Goal: Navigation & Orientation: Find specific page/section

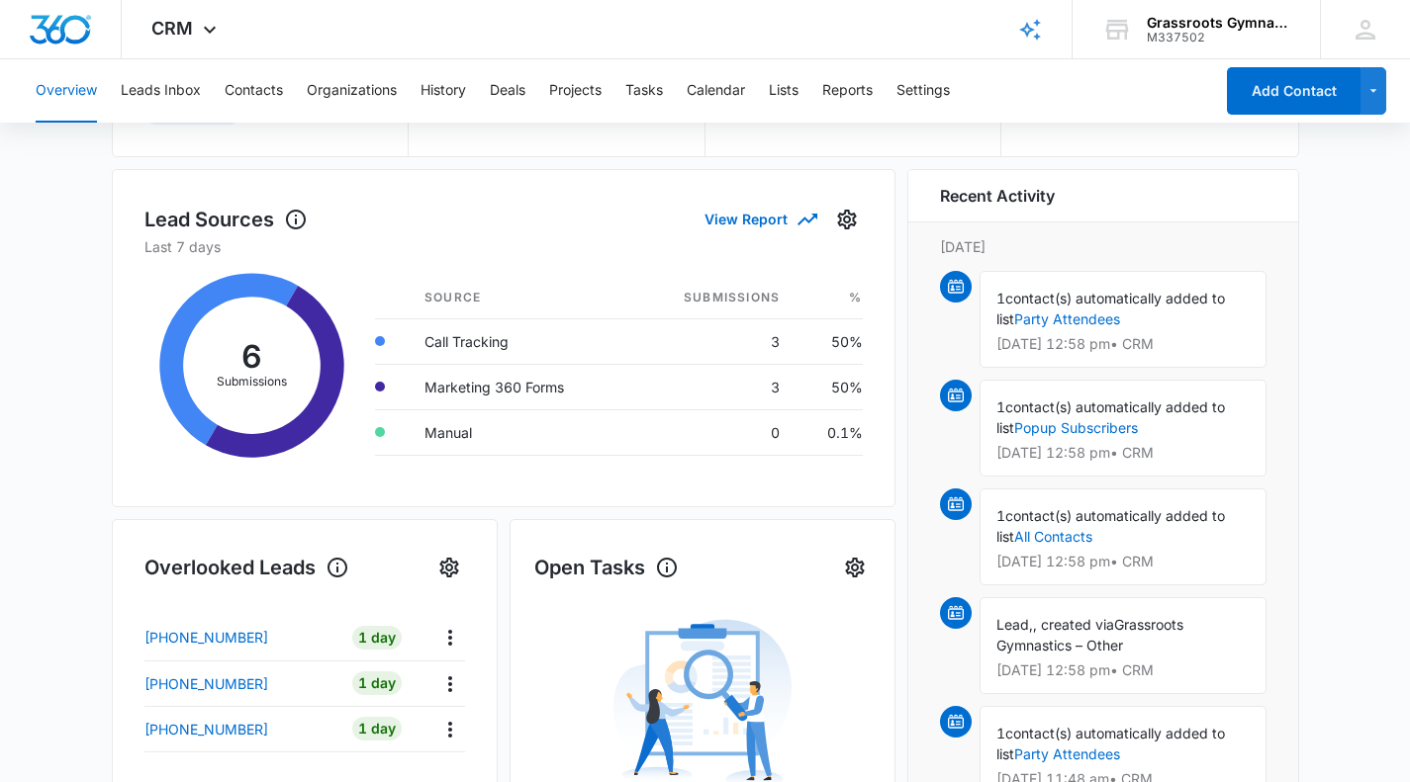
scroll to position [54, 0]
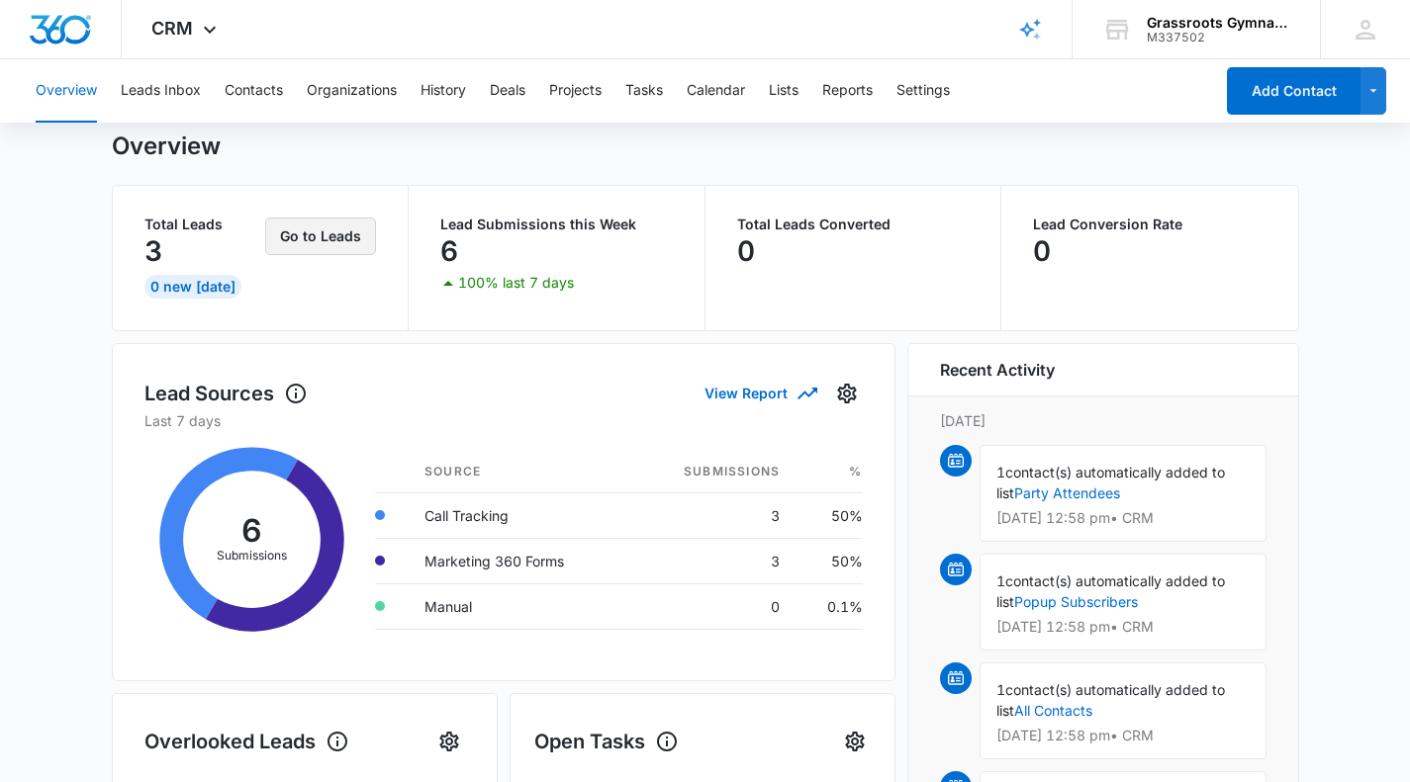
click at [302, 233] on button "Go to Leads" at bounding box center [320, 237] width 111 height 38
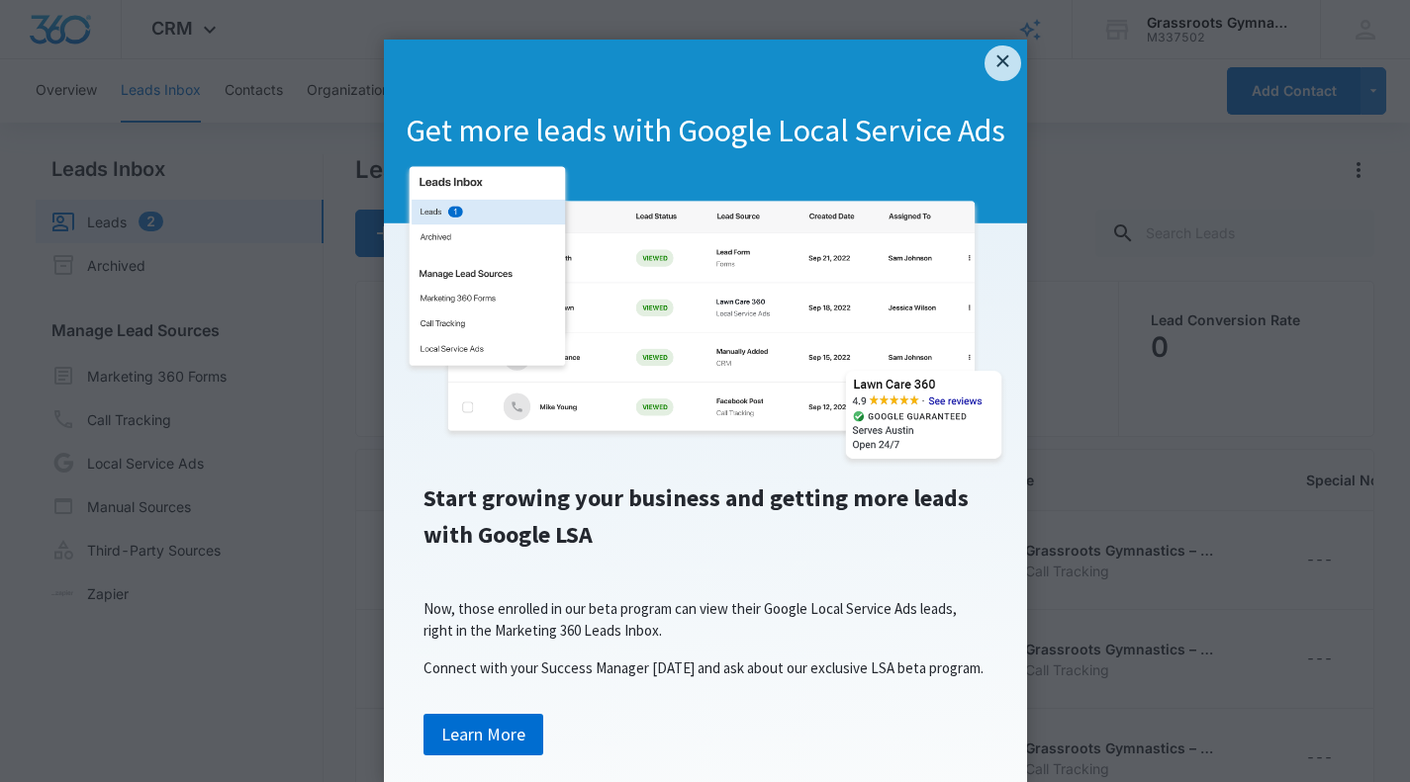
click at [1007, 51] on link "×" at bounding box center [1002, 64] width 36 height 36
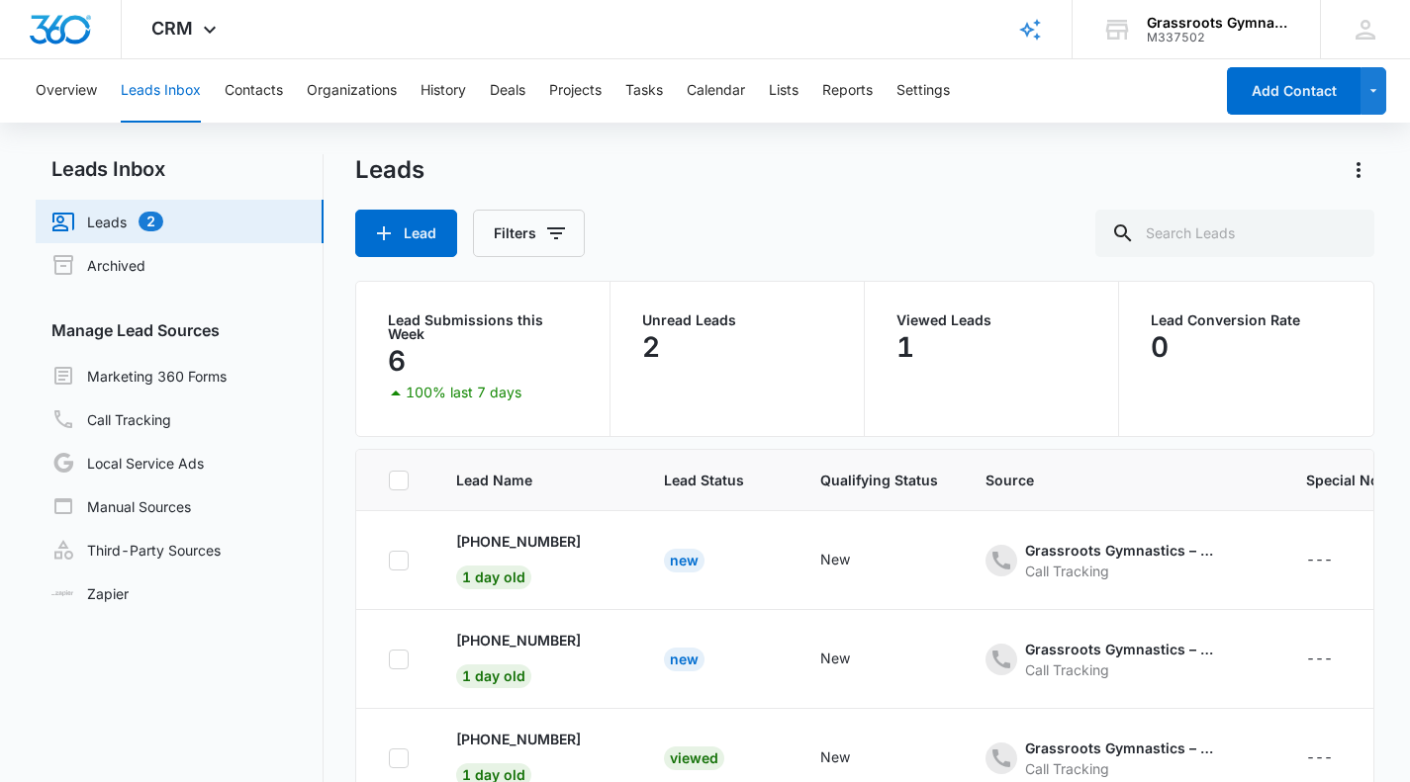
click at [150, 423] on link "Call Tracking" at bounding box center [111, 420] width 120 height 24
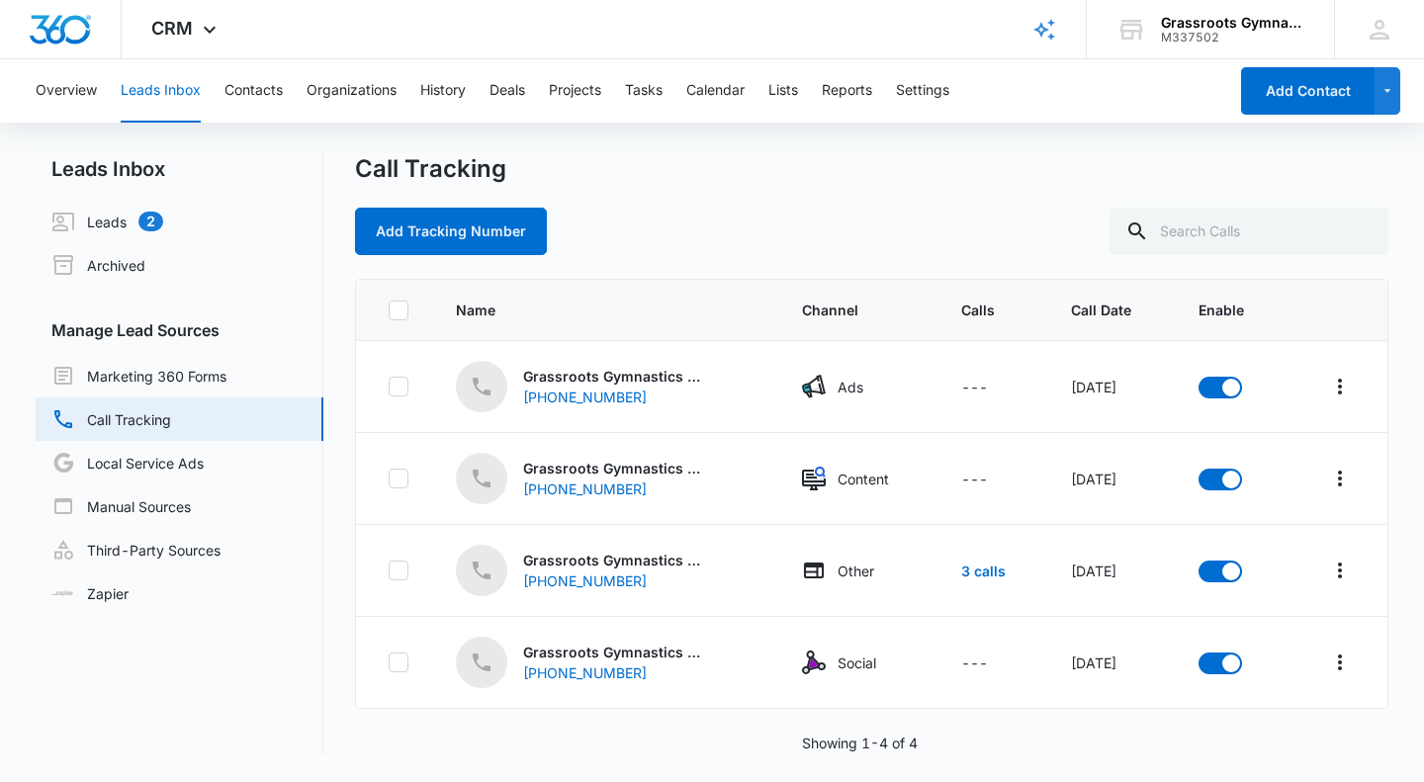
click at [194, 26] on div "CRM Apps Reputation Websites Forms CRM Email Social Payments POS Content Ads In…" at bounding box center [187, 29] width 130 height 58
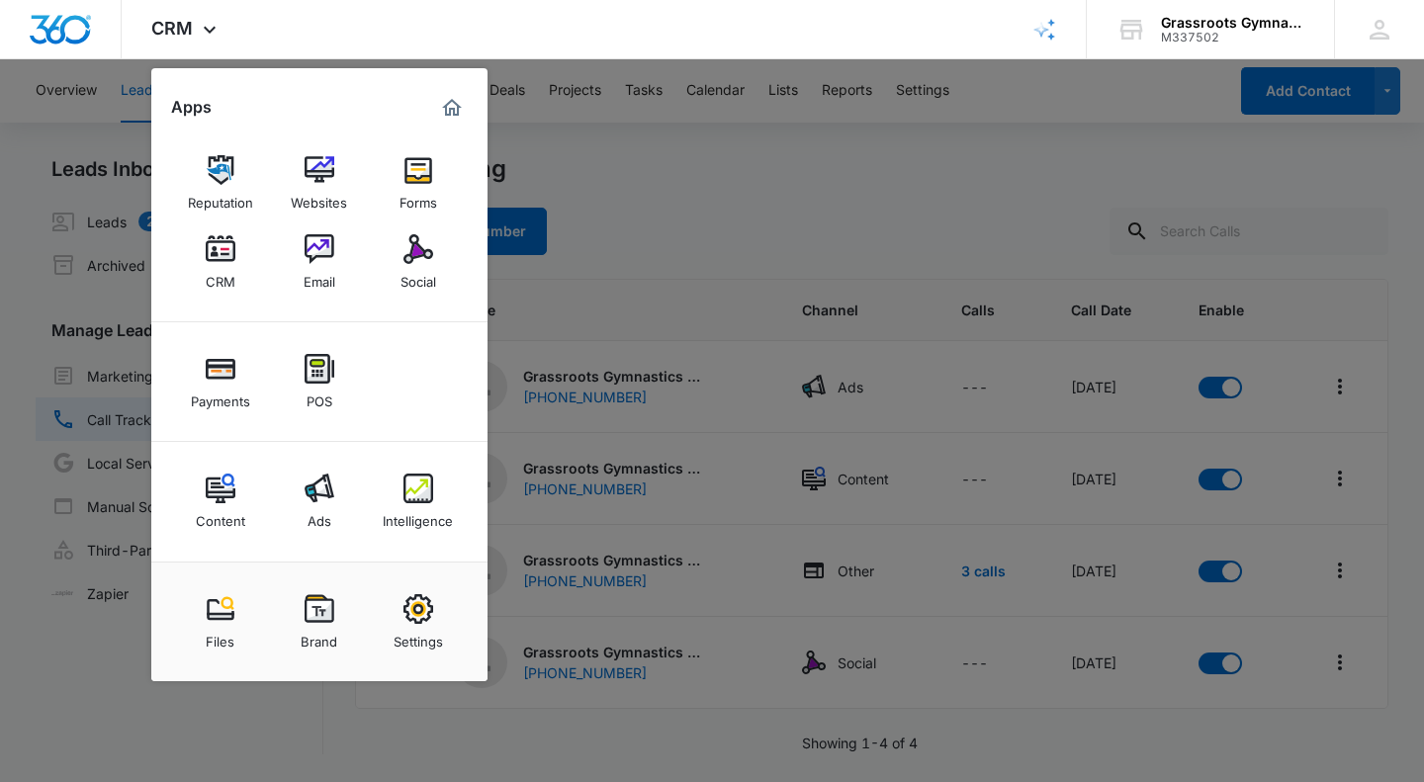
click at [653, 192] on div at bounding box center [712, 391] width 1424 height 782
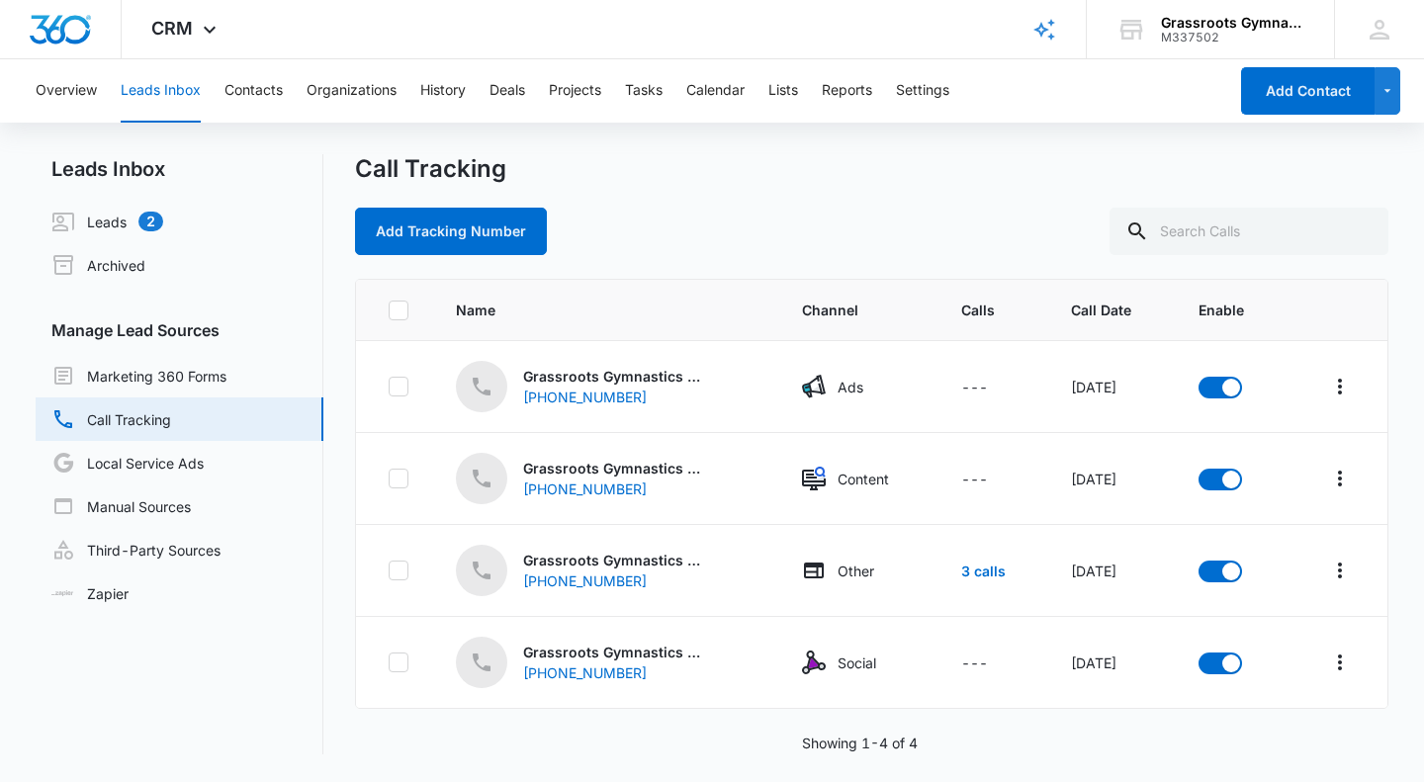
click at [189, 25] on span "CRM" at bounding box center [172, 28] width 42 height 21
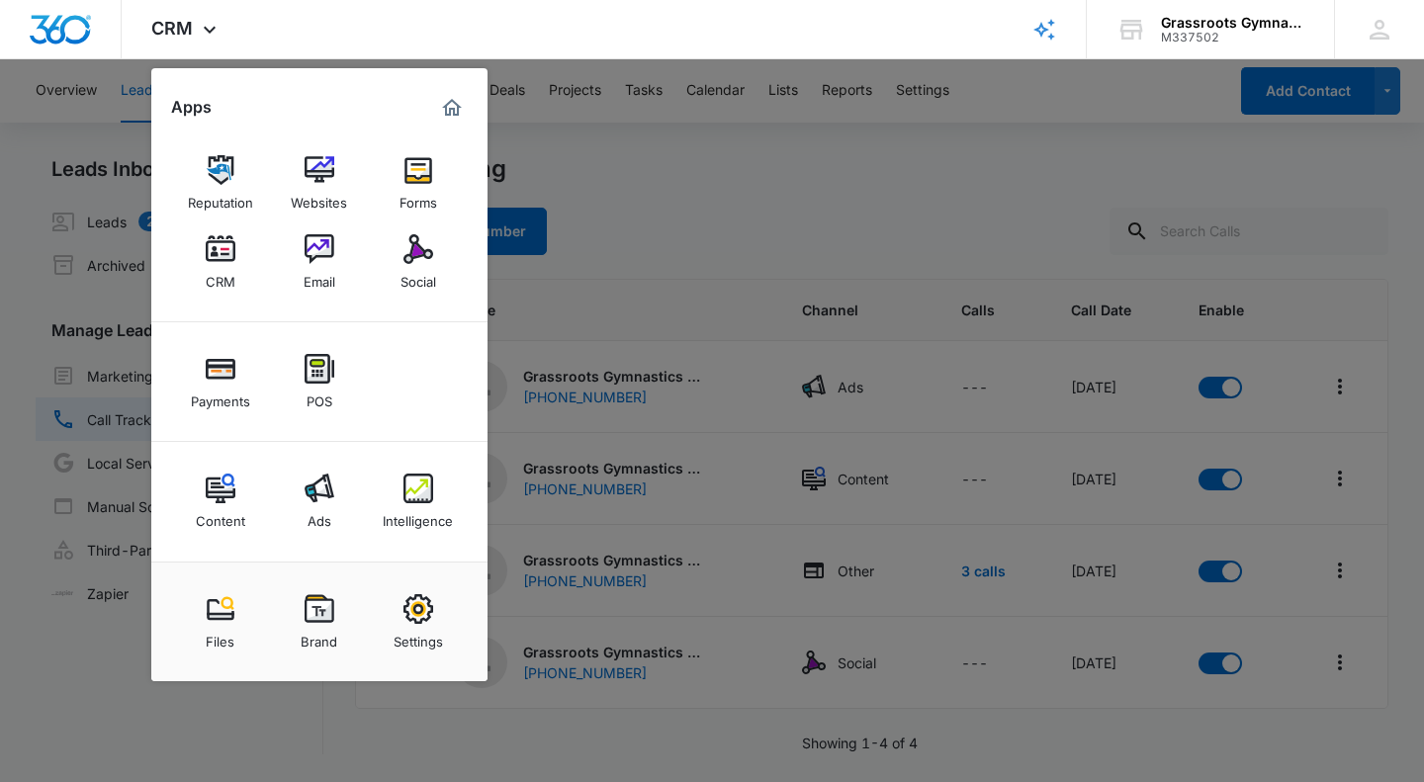
click at [329, 179] on img at bounding box center [320, 170] width 30 height 30
